Goal: Task Accomplishment & Management: Manage account settings

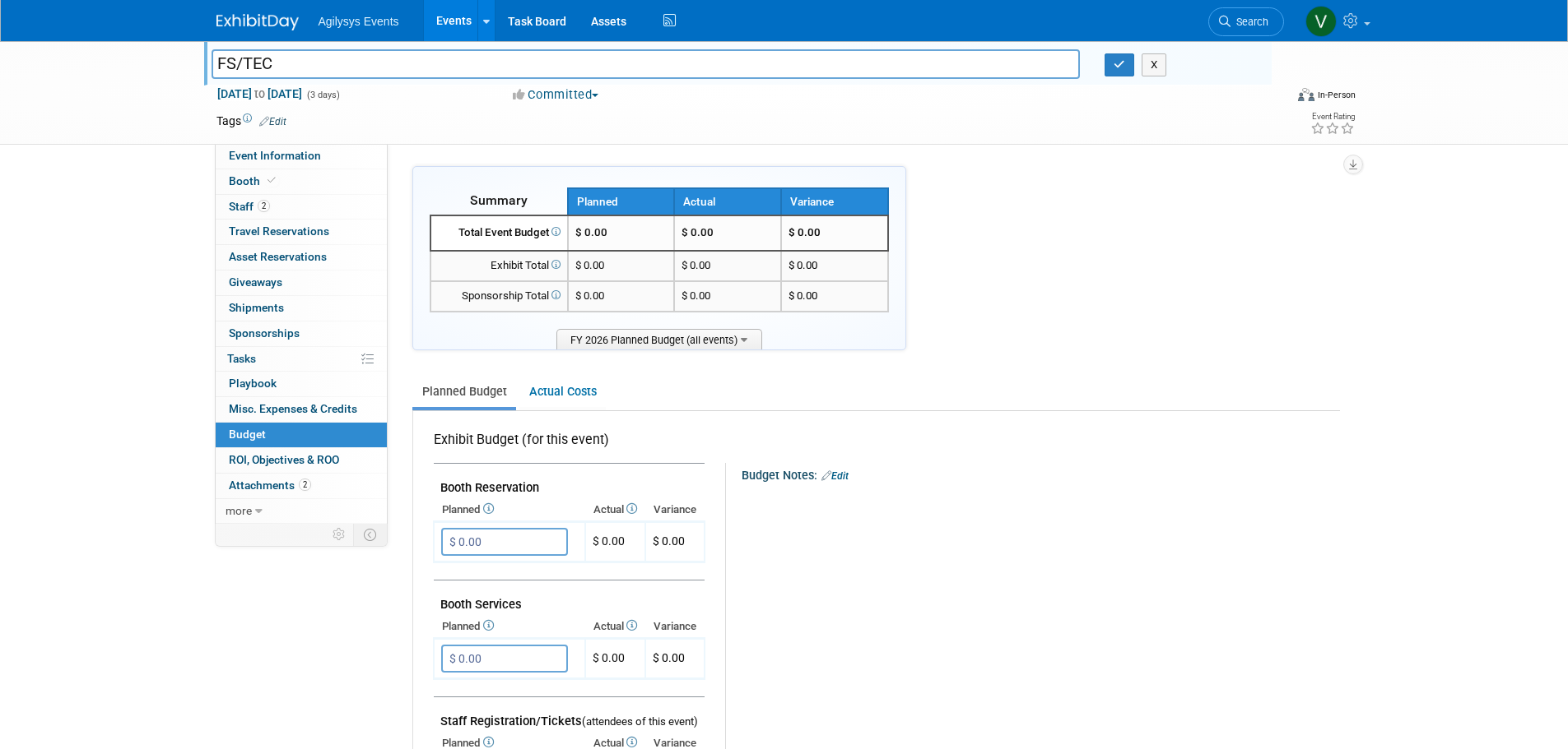
click at [275, 25] on img at bounding box center [258, 23] width 83 height 17
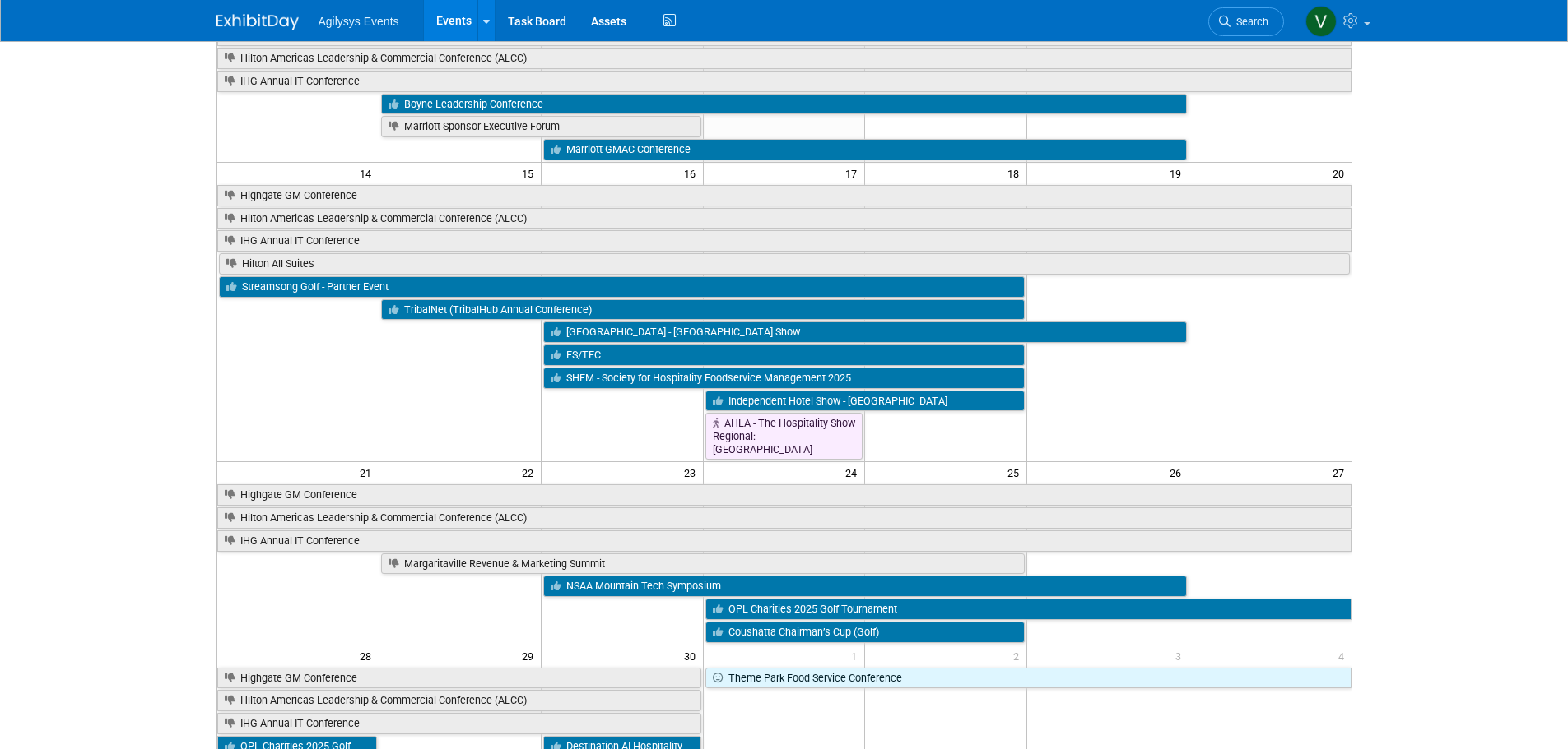
scroll to position [329, 0]
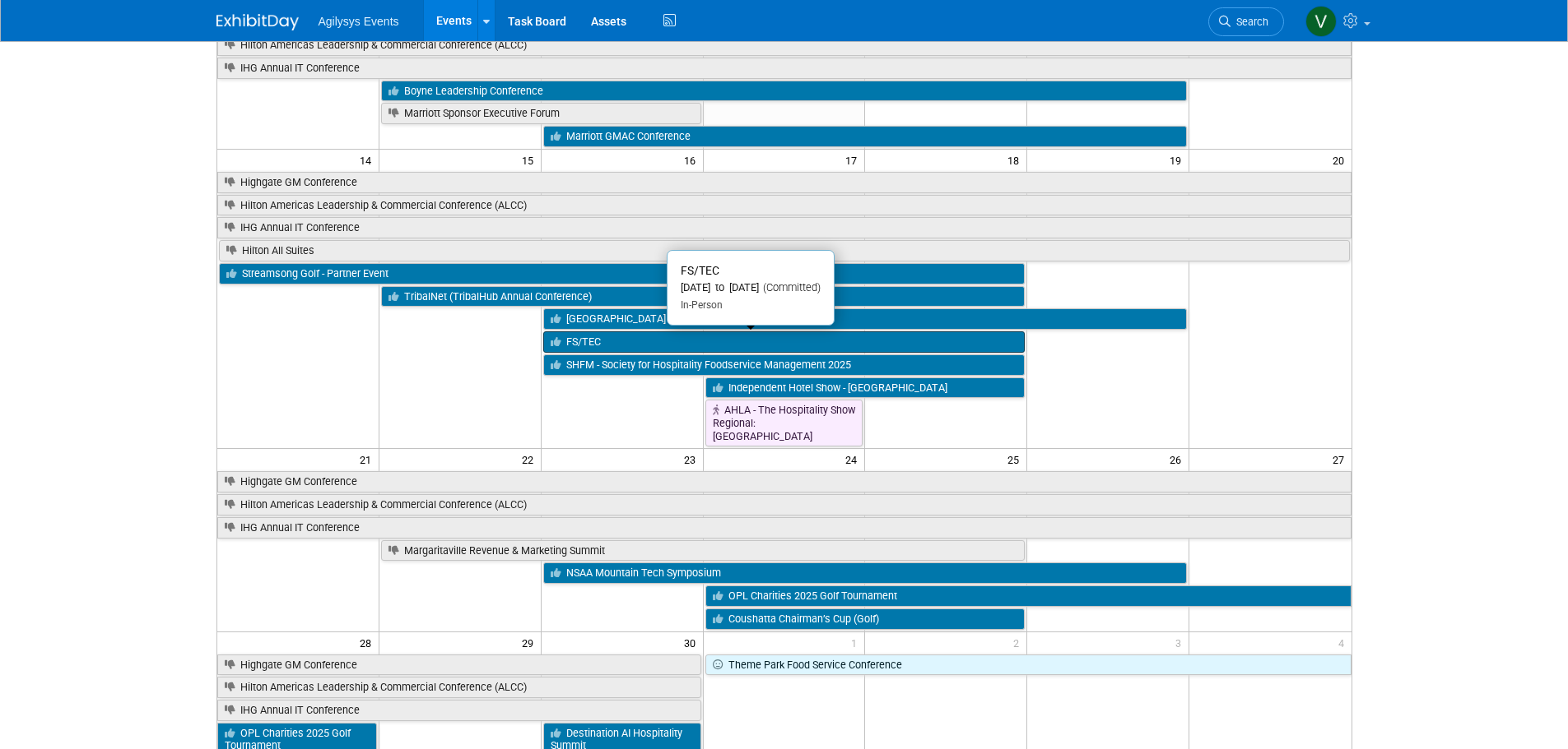
click at [598, 343] on link "FS/TEC" at bounding box center [784, 342] width 483 height 21
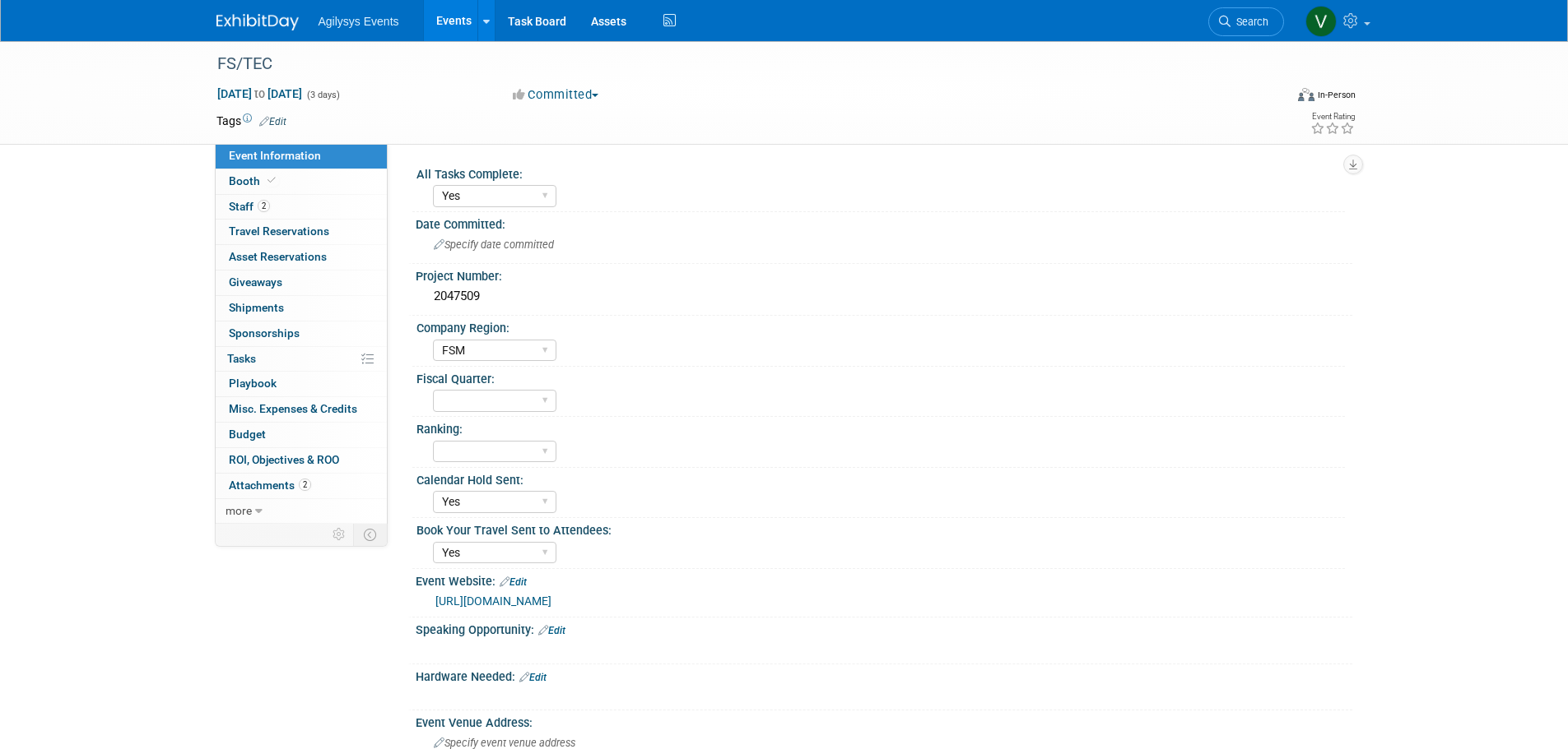
select select "Yes"
select select "FSM"
select select "Yes"
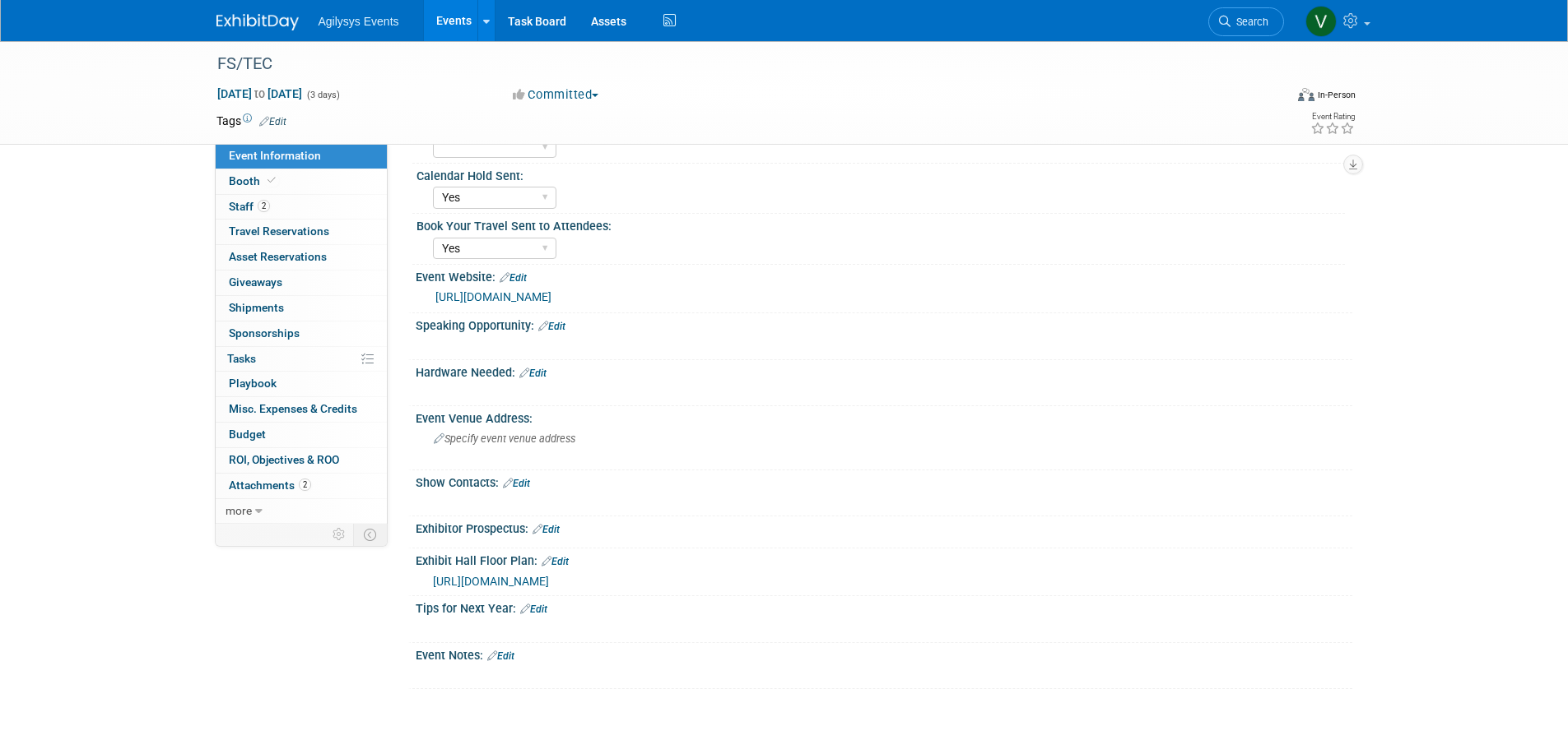
scroll to position [329, 0]
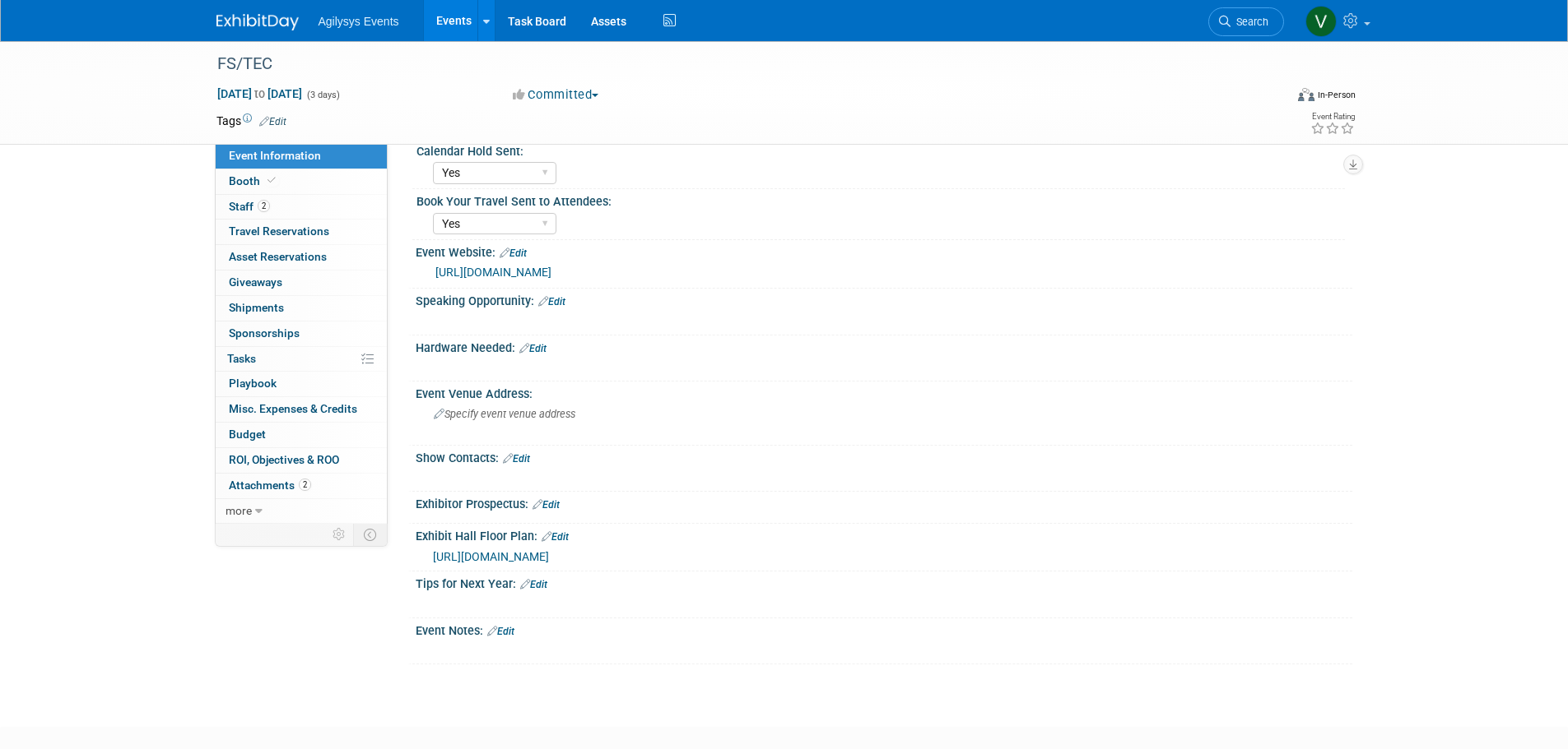
click at [542, 351] on link "Edit" at bounding box center [533, 349] width 27 height 12
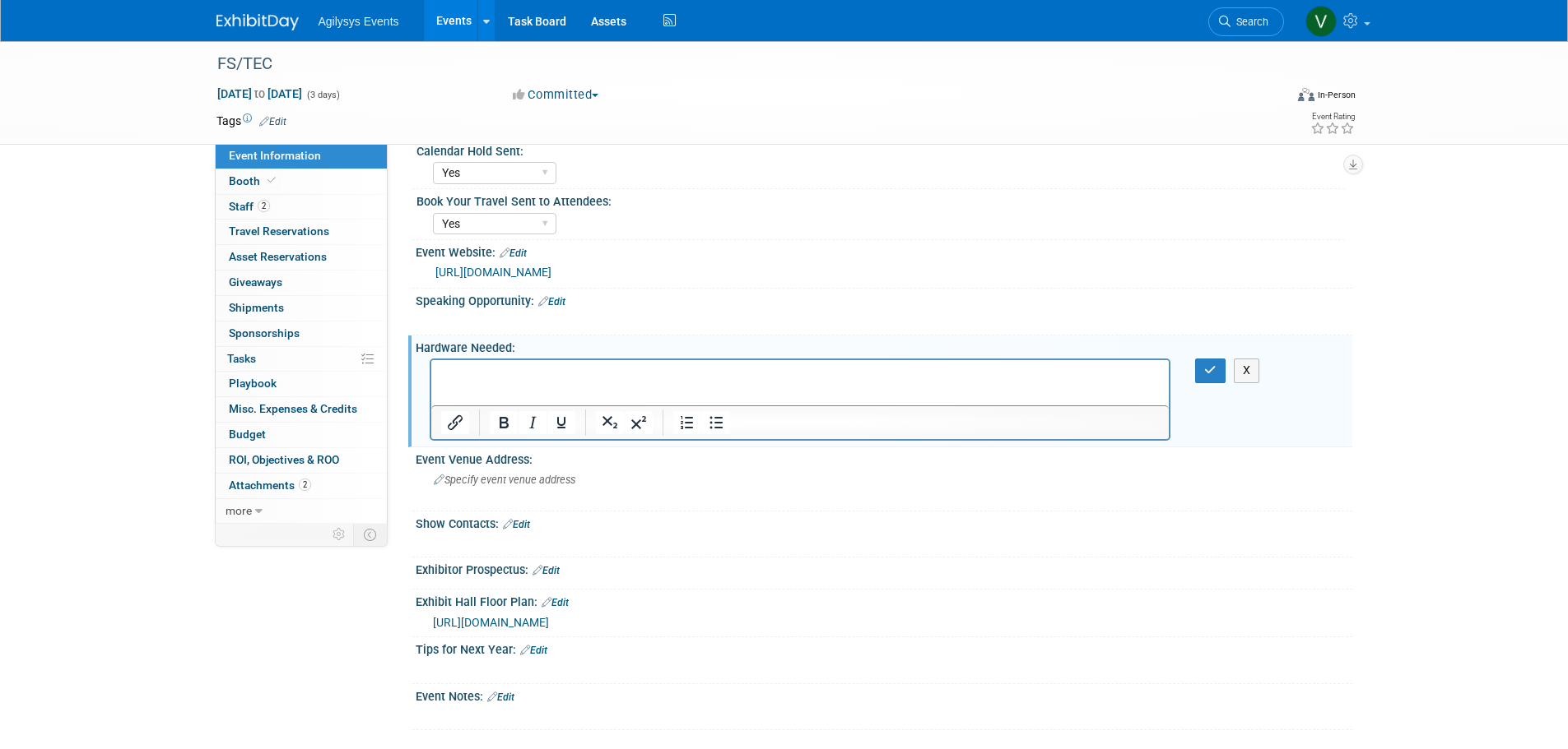
scroll to position [0, 0]
paste body "Rich Text Area. Press ALT-0 for help."
click at [488, 384] on html "Razor and Edge Kiosk" at bounding box center [799, 371] width 739 height 23
click at [572, 384] on html "Razor and Edge Kiosk" at bounding box center [799, 371] width 739 height 23
click at [589, 374] on p "Razor and Edge Kiosk" at bounding box center [800, 375] width 719 height 17
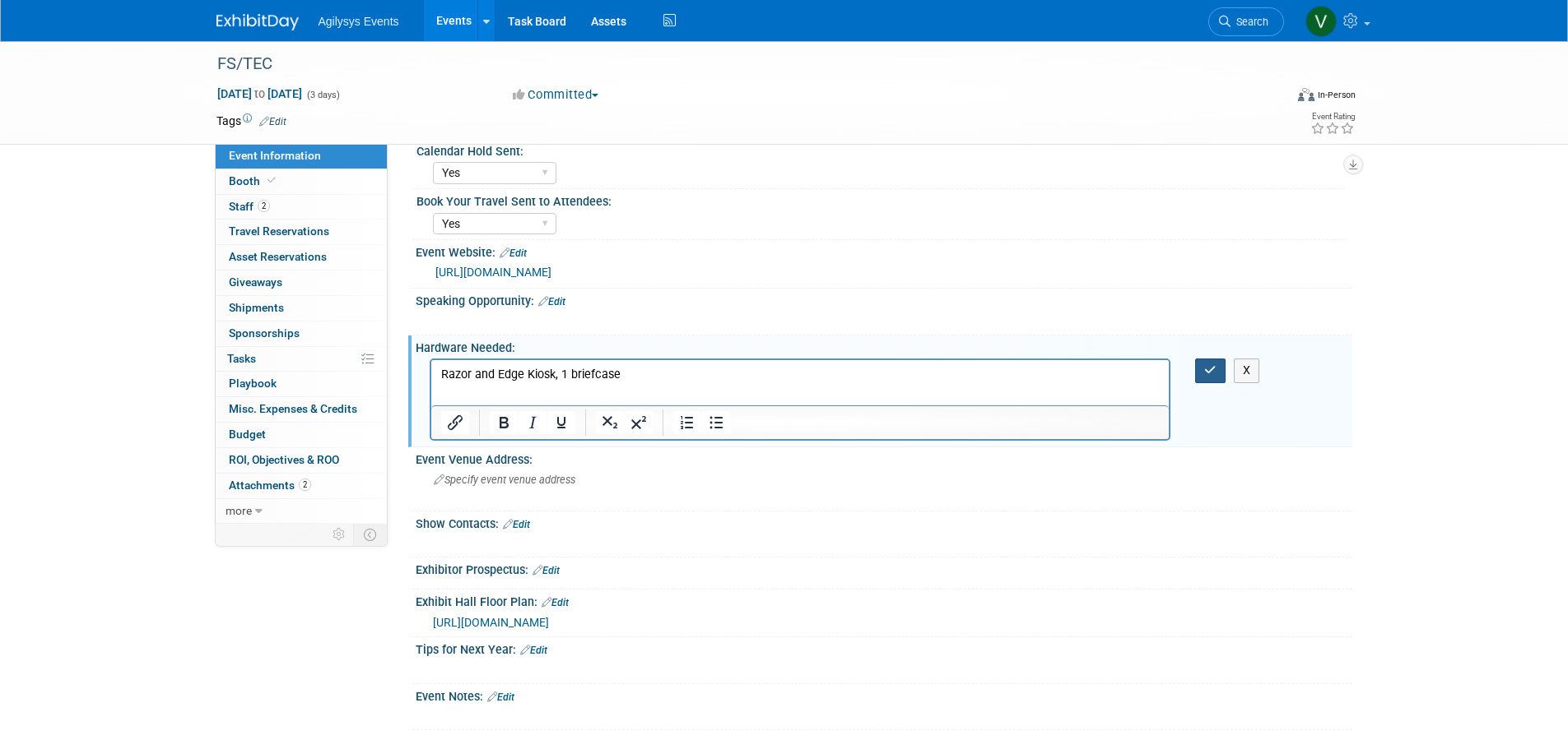
click at [1215, 377] on button "button" at bounding box center [1210, 370] width 30 height 24
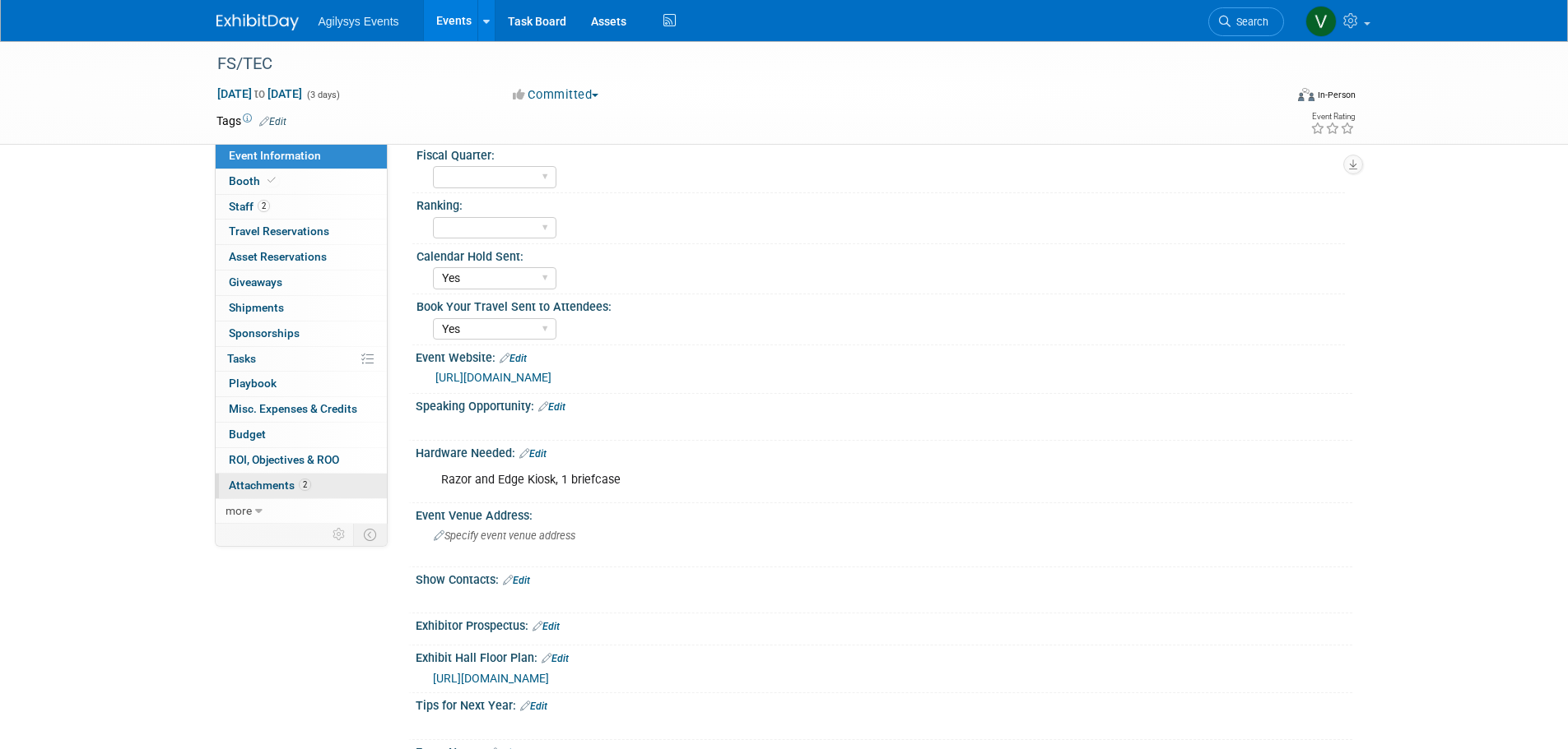
scroll to position [82, 0]
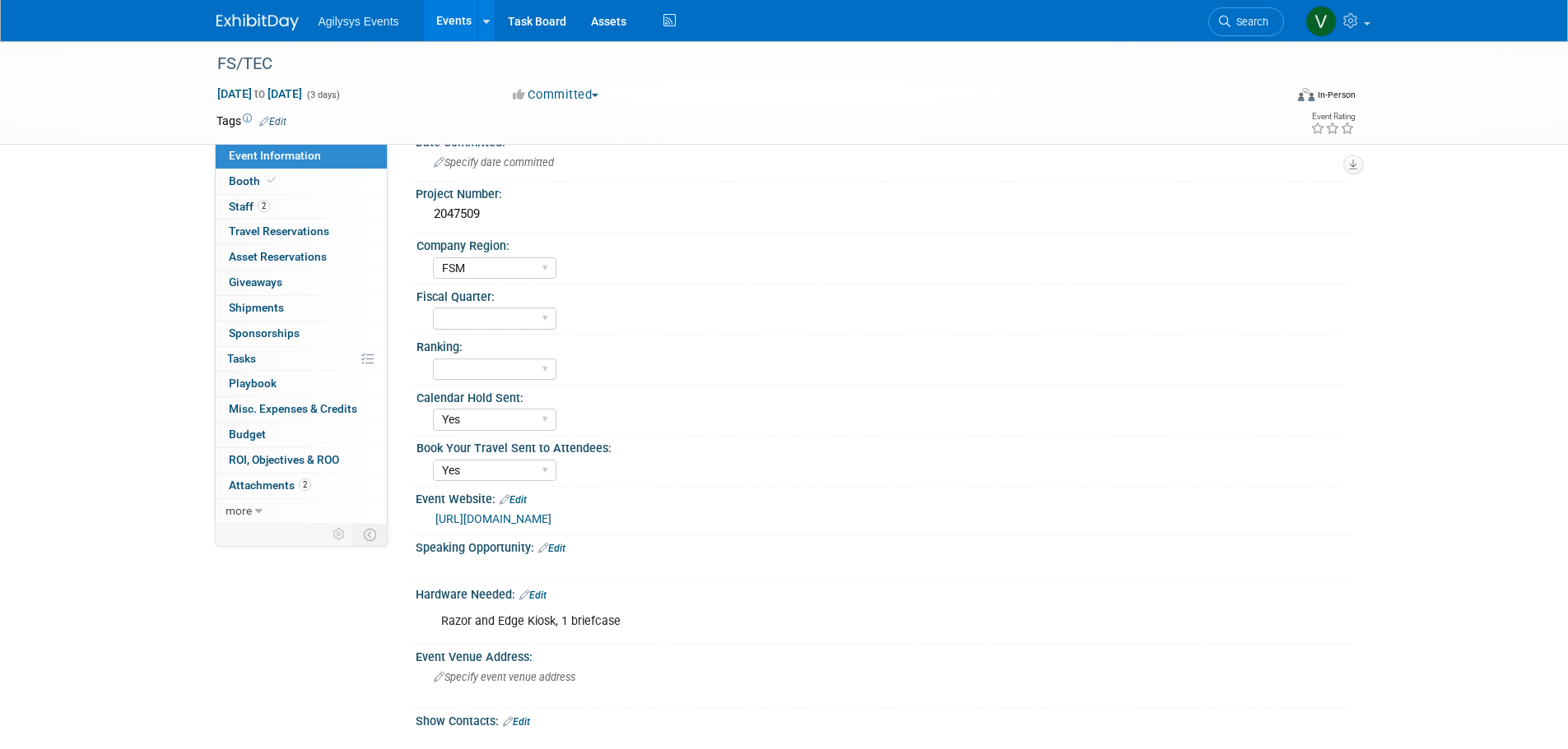
click at [535, 524] on link "[URL][DOMAIN_NAME]" at bounding box center [493, 519] width 116 height 13
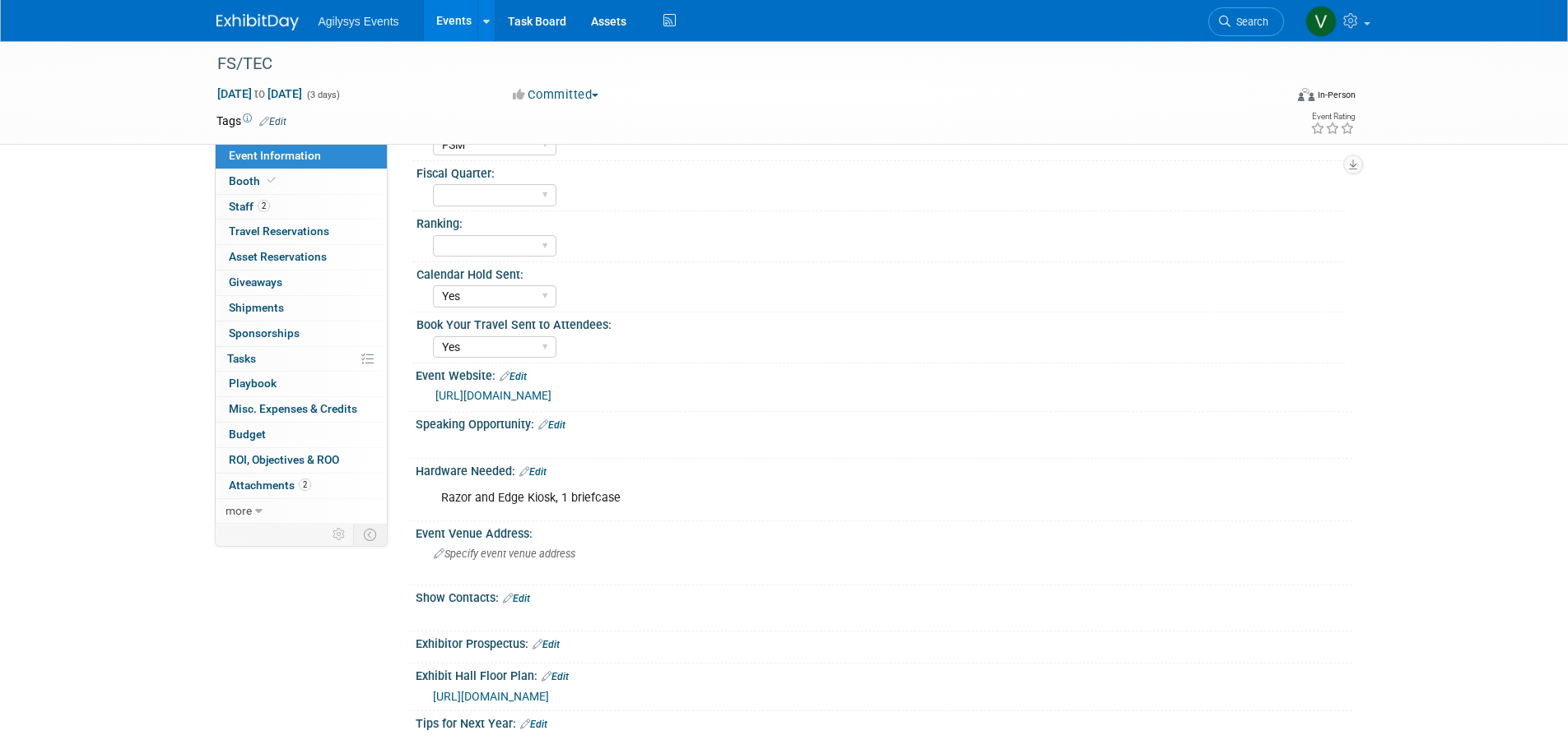
scroll to position [247, 0]
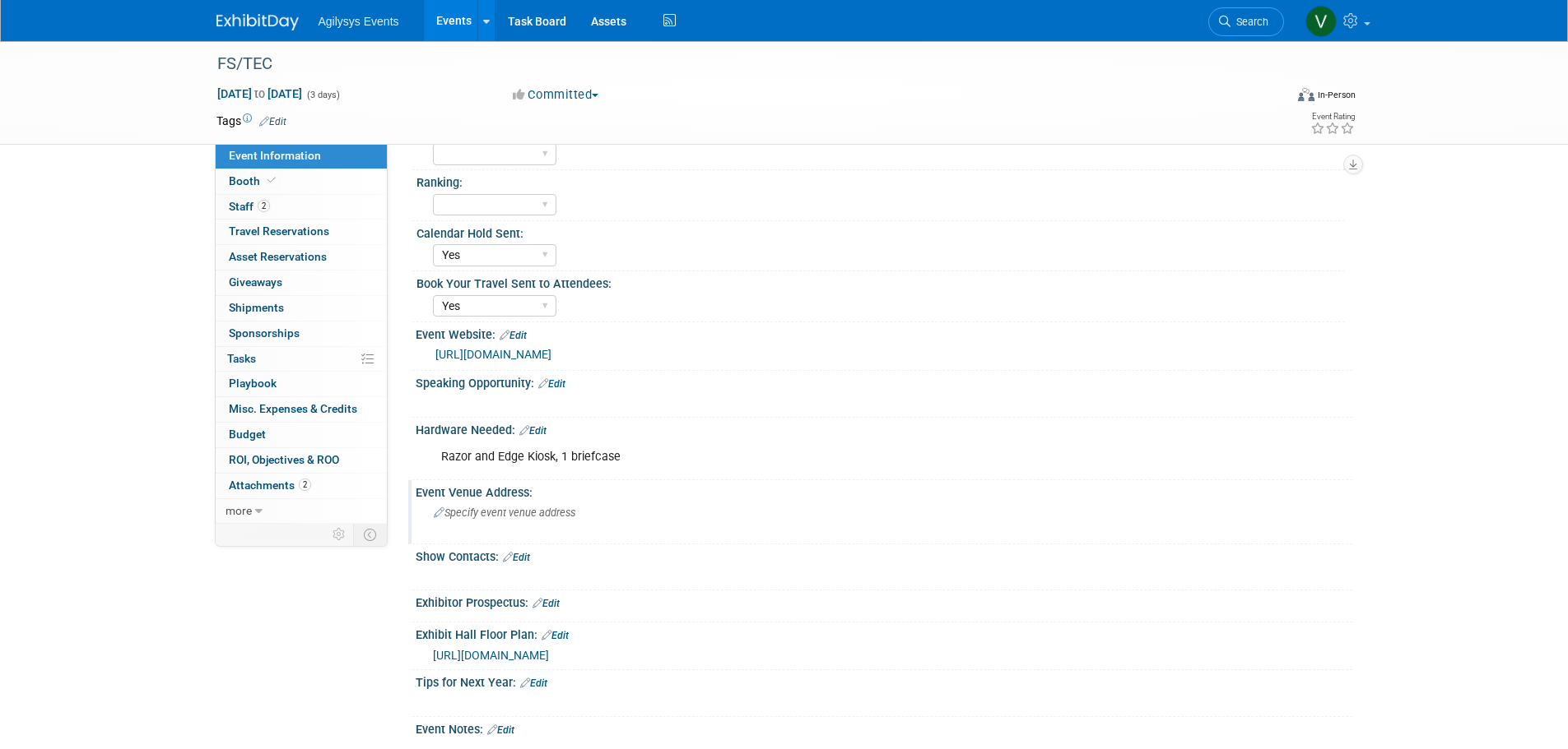
click at [452, 515] on span "Specify event venue address" at bounding box center [504, 513] width 141 height 13
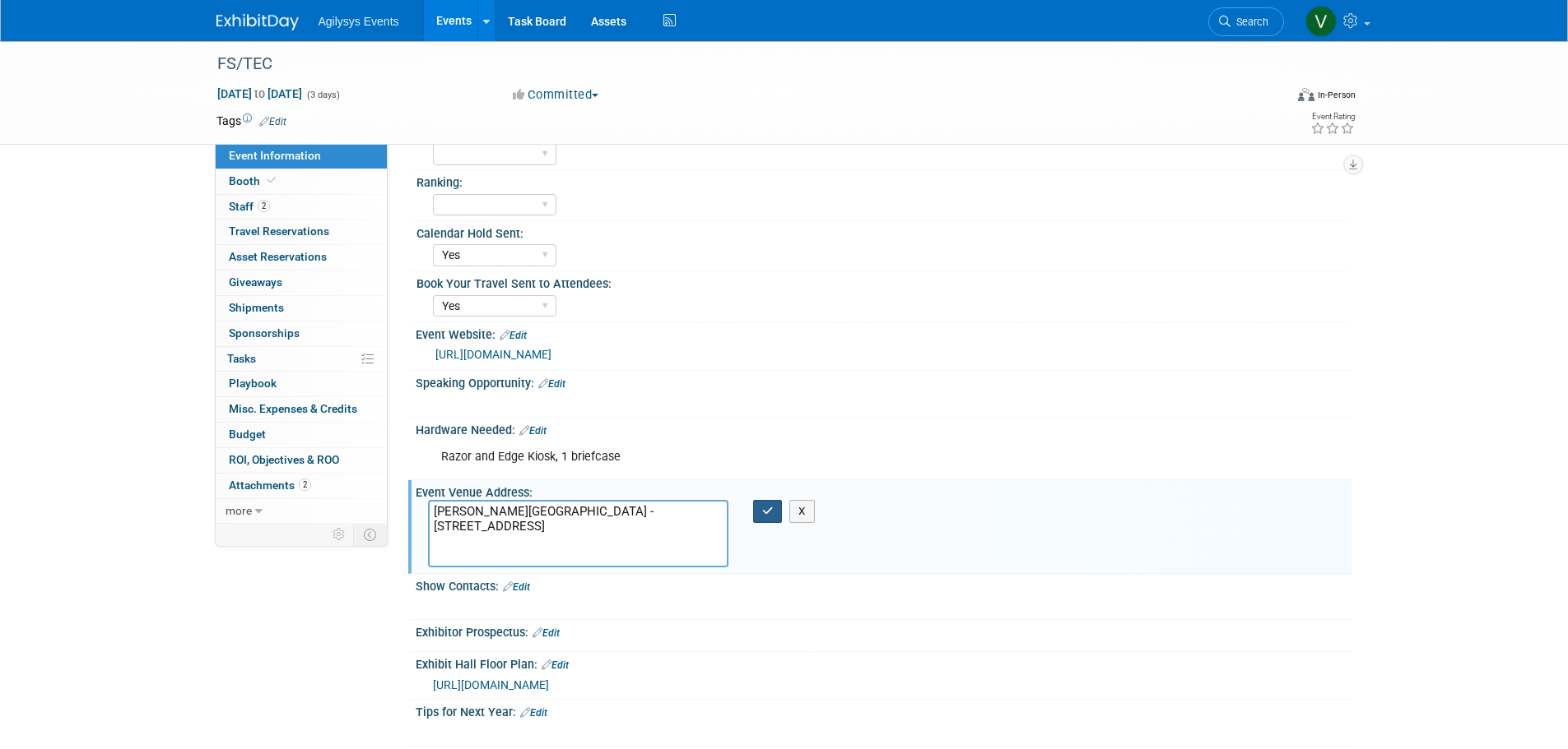
type textarea "Gaylord Palms Resort & Convention Center - 6000 W Osceola Pkwy, Kissimmee, FL 3…"
click at [770, 508] on icon "button" at bounding box center [768, 511] width 12 height 11
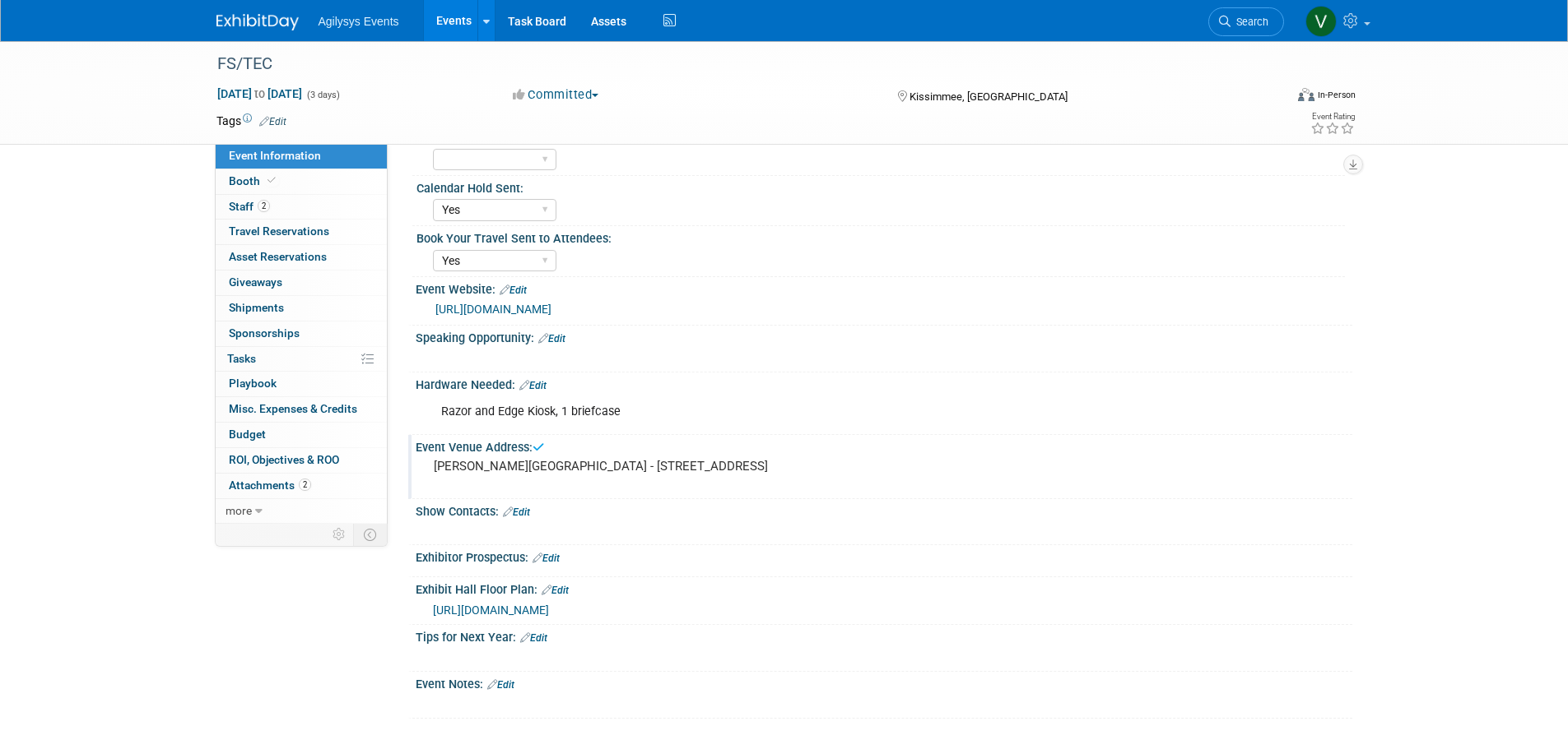
scroll to position [329, 0]
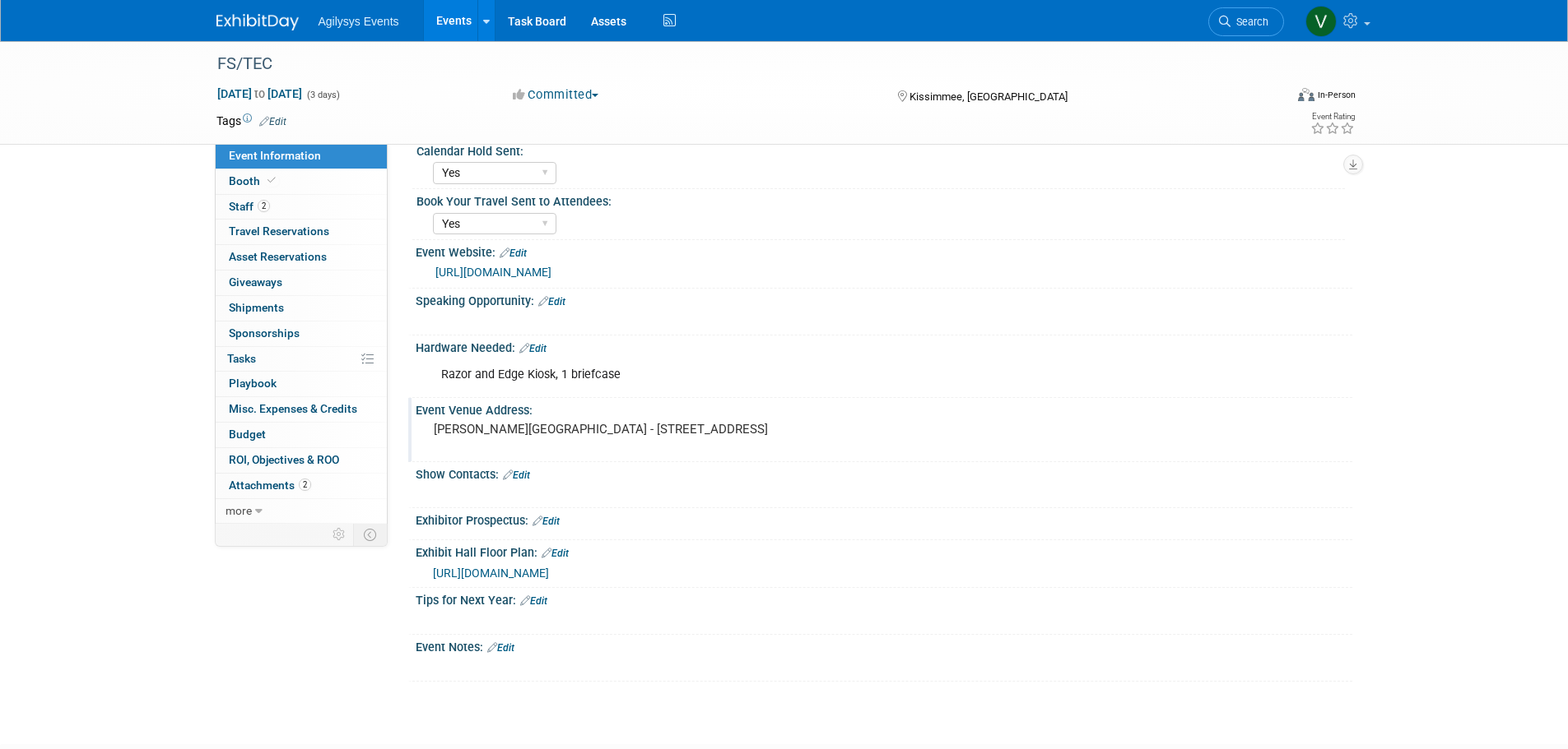
click at [520, 471] on link "Edit" at bounding box center [516, 475] width 27 height 12
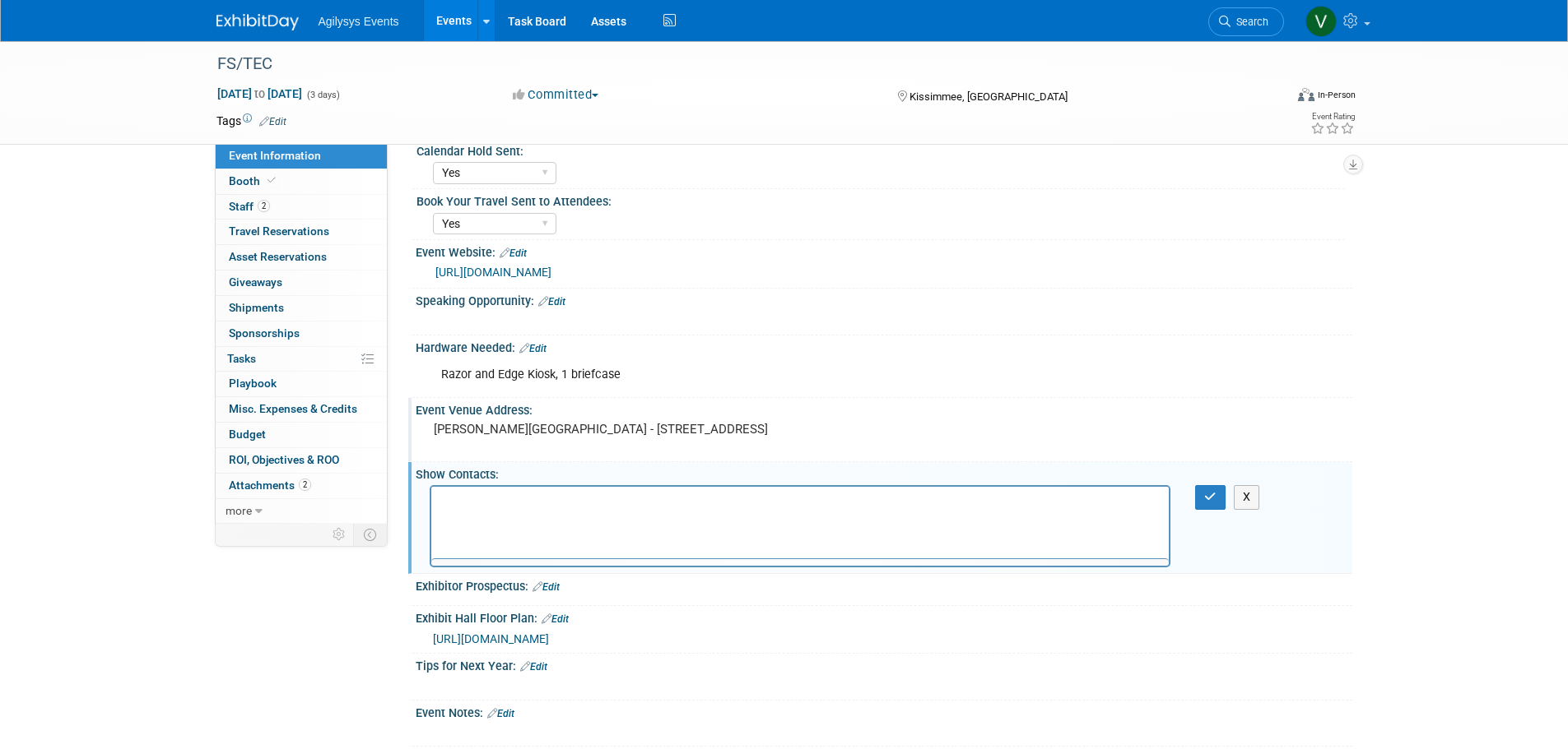
scroll to position [0, 0]
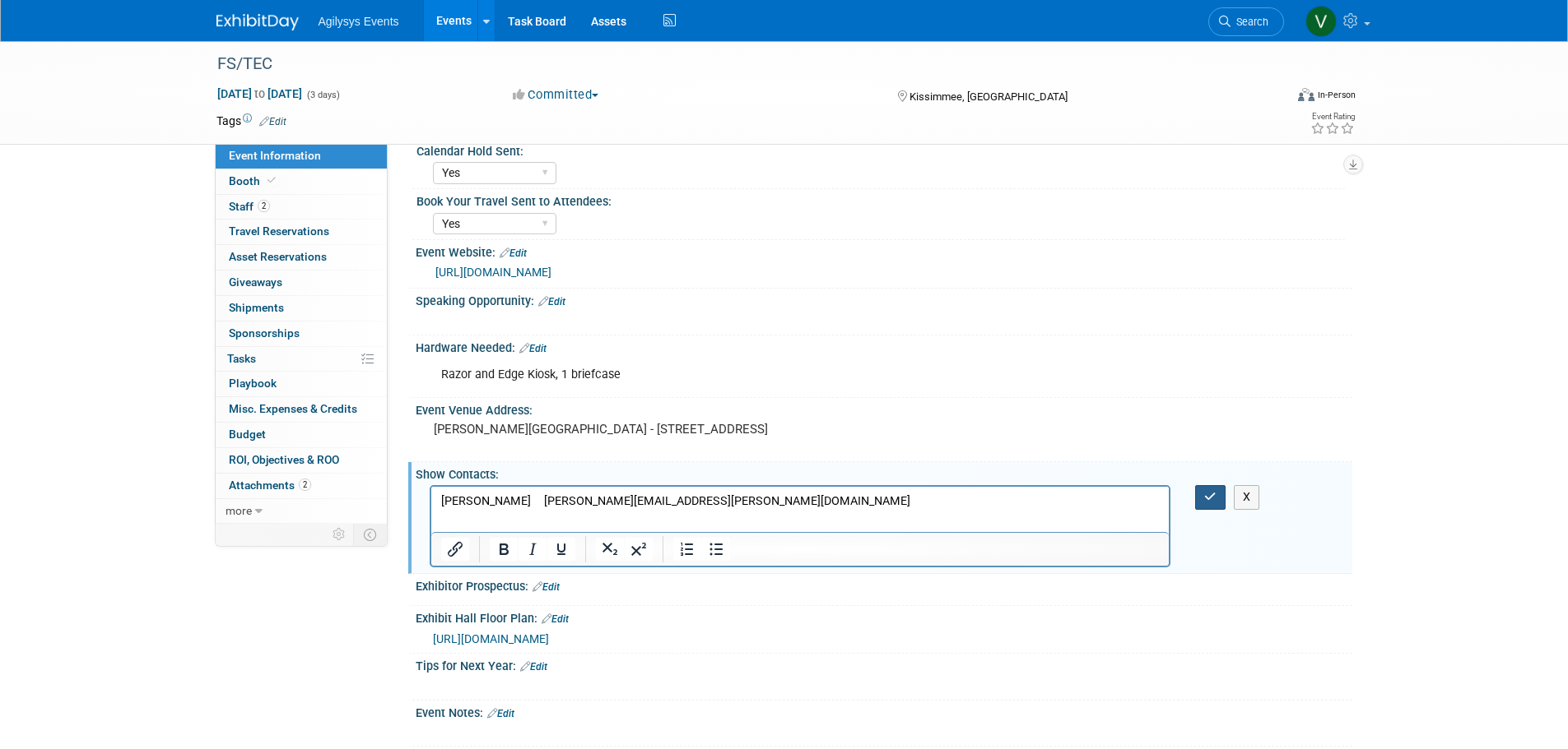
click at [1211, 498] on icon "button" at bounding box center [1210, 497] width 13 height 12
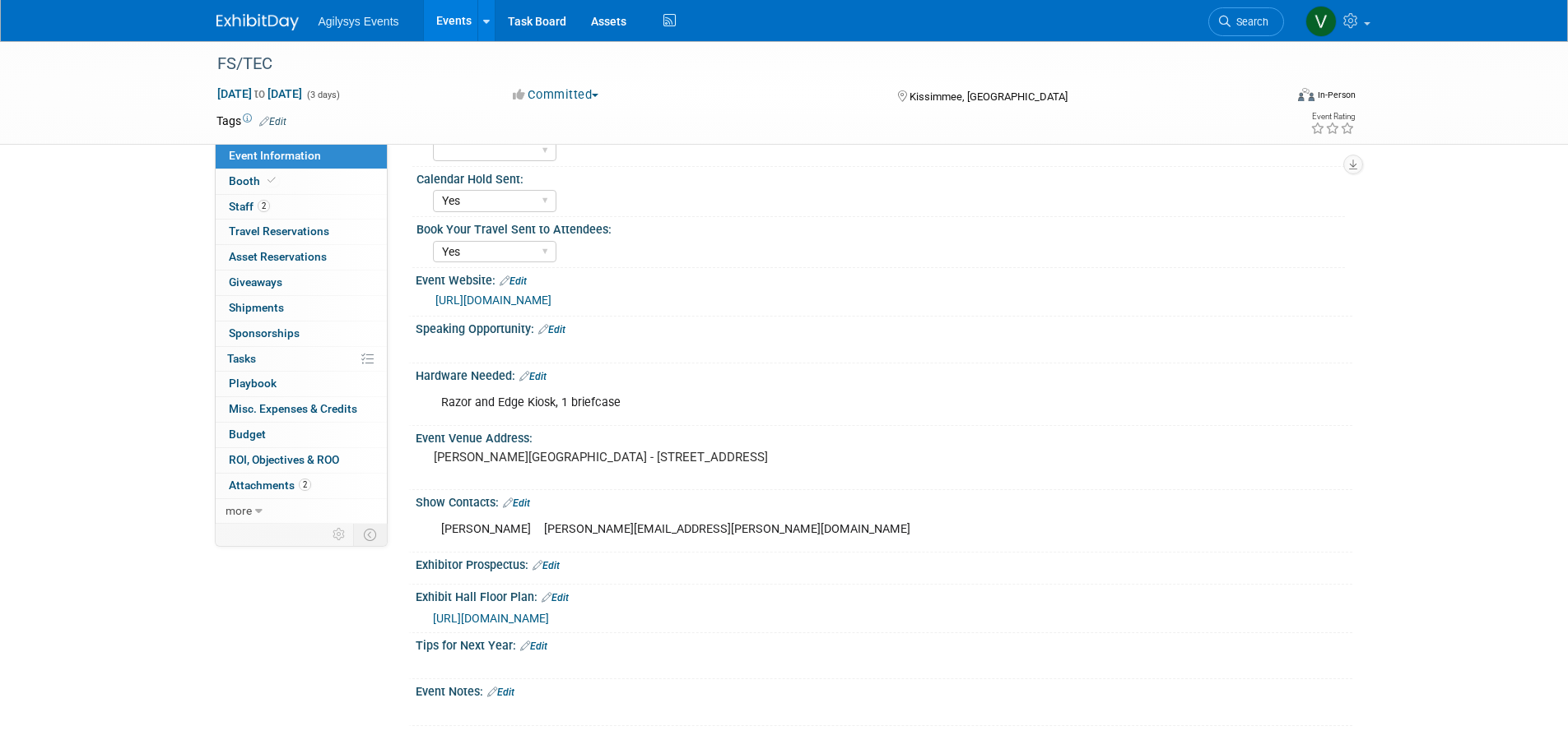
scroll to position [164, 0]
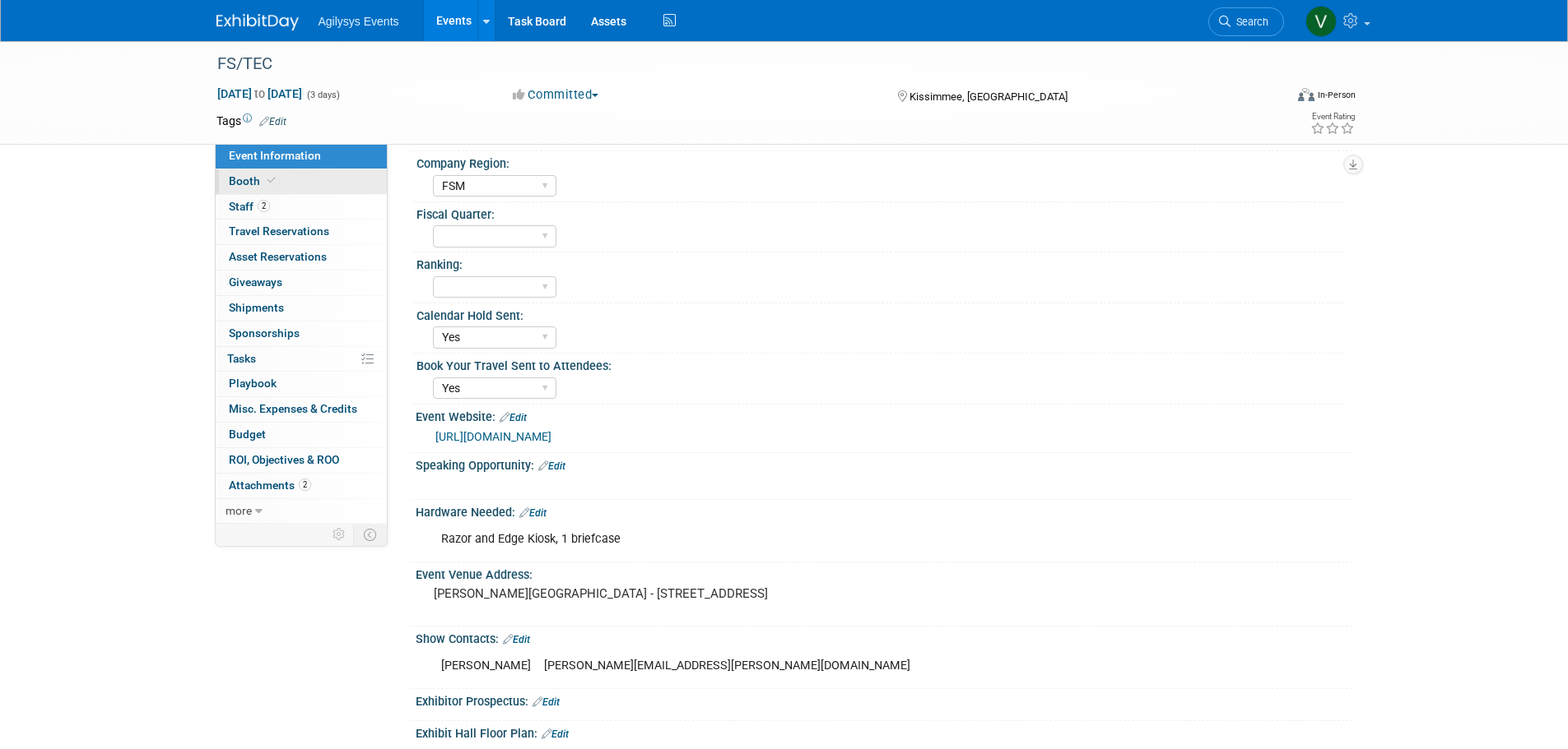
click at [243, 183] on span "Booth" at bounding box center [254, 181] width 51 height 13
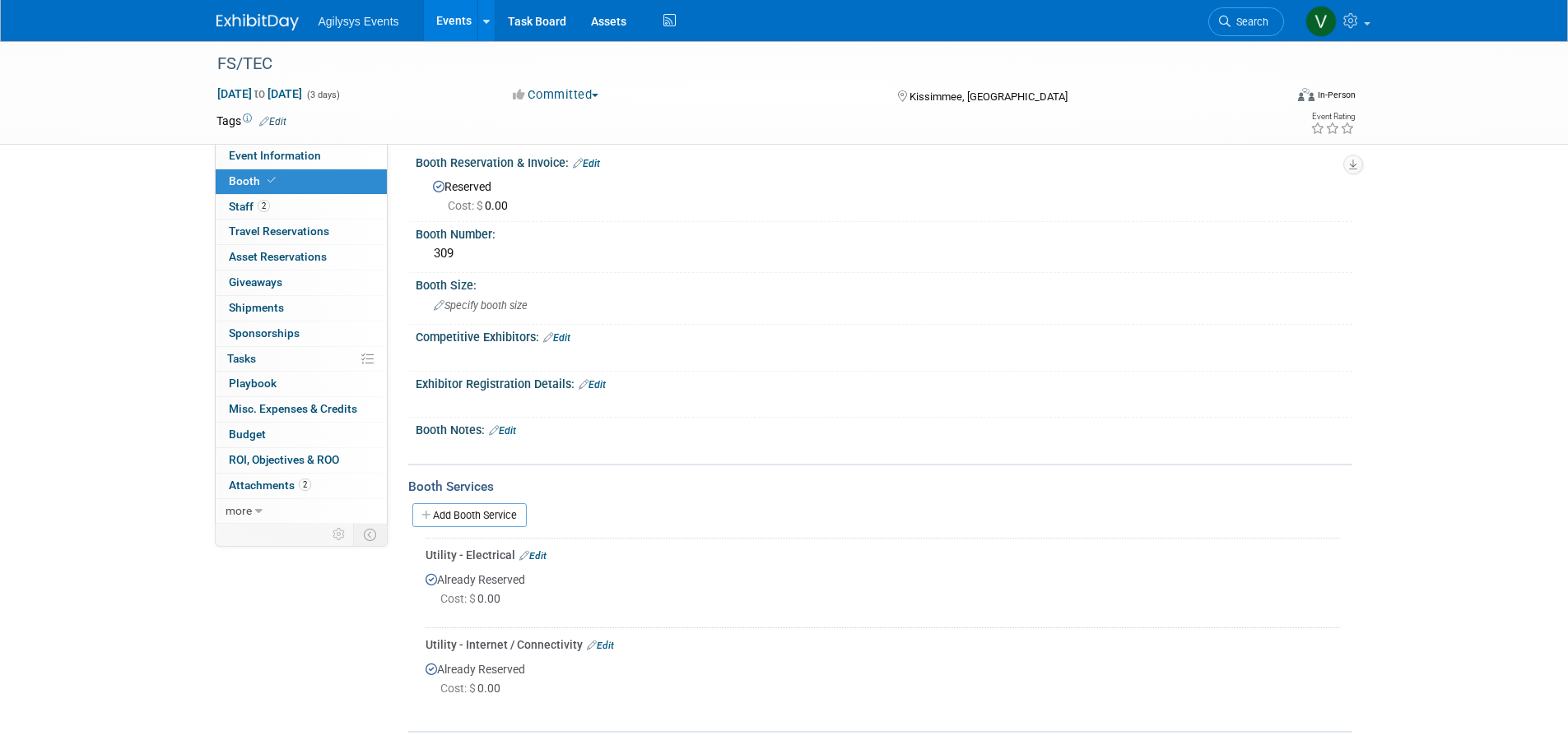
scroll to position [0, 0]
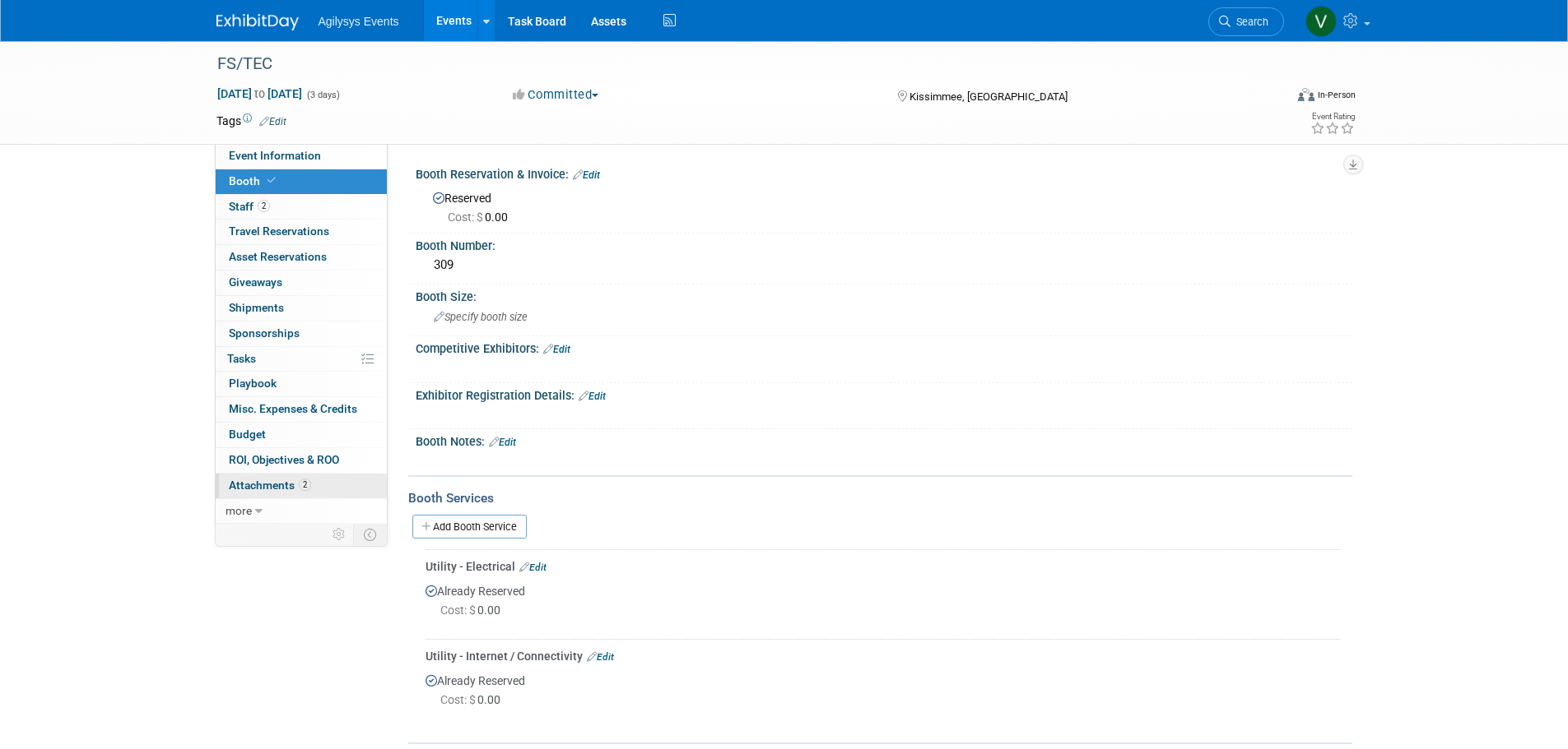
click at [264, 487] on span "Attachments 2" at bounding box center [270, 486] width 83 height 13
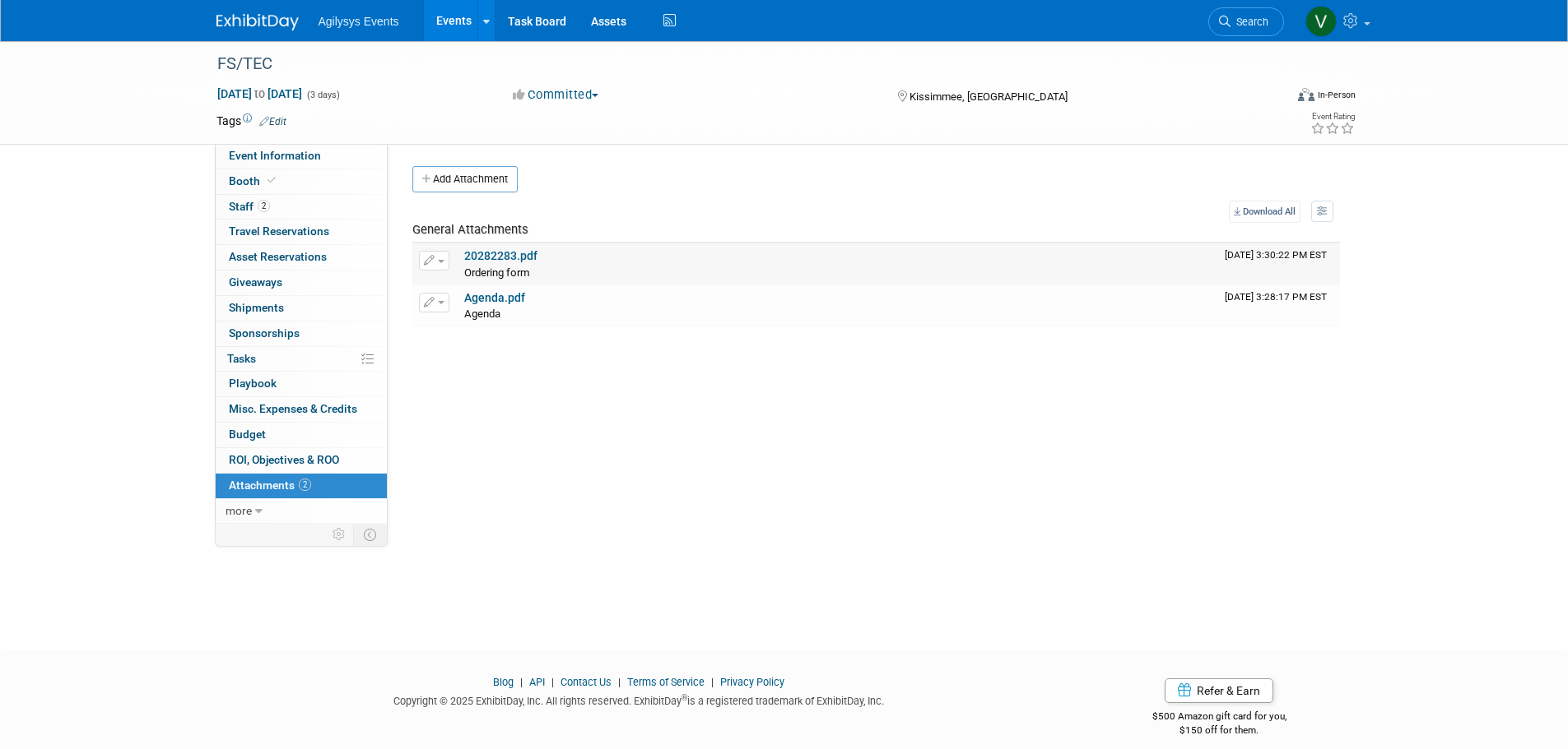
click at [514, 258] on link "20282283.pdf" at bounding box center [500, 256] width 73 height 13
